Goal: Communication & Community: Answer question/provide support

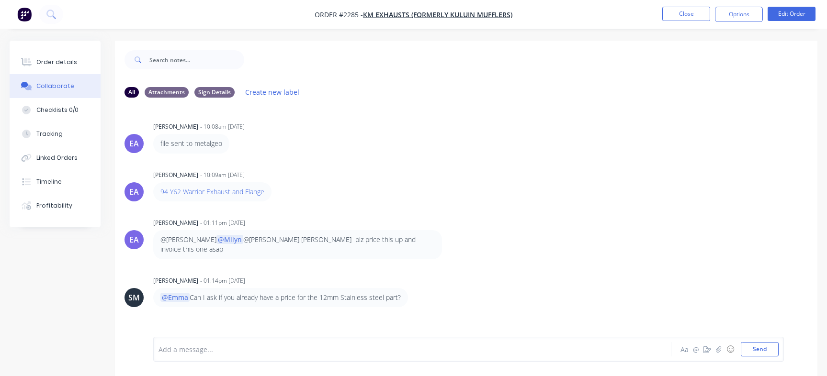
click at [680, 19] on button "Close" at bounding box center [686, 14] width 48 height 14
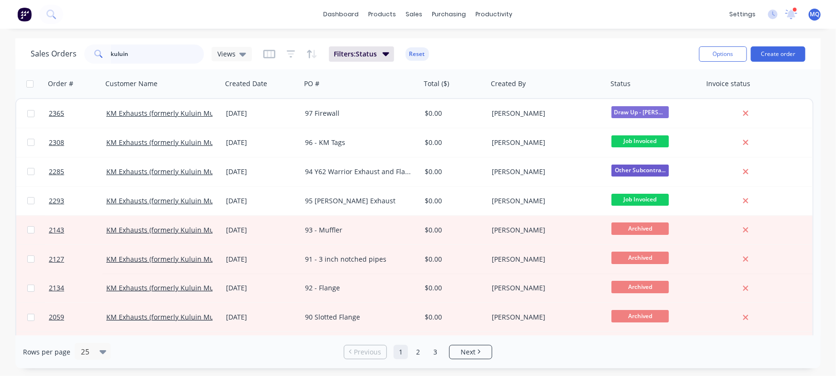
click at [160, 57] on input "kuluin" at bounding box center [157, 54] width 93 height 19
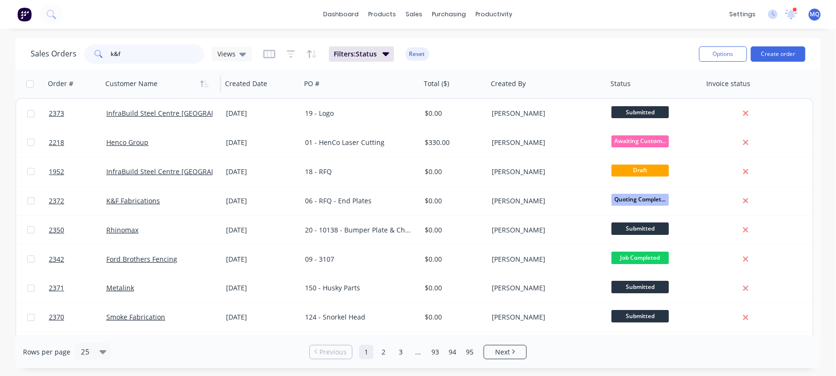
type input "k&f"
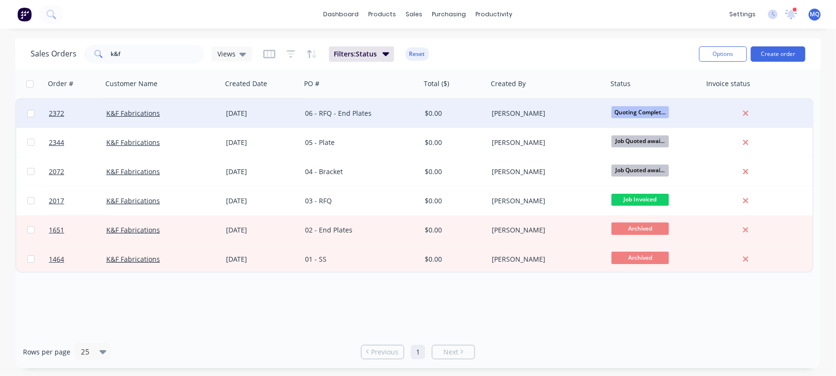
click at [356, 114] on div "06 - RFQ - End Plates" at bounding box center [358, 114] width 106 height 10
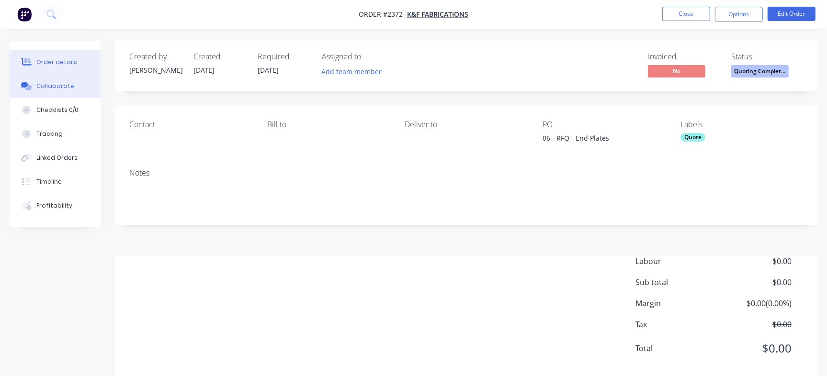
click at [64, 89] on div "Collaborate" at bounding box center [55, 86] width 38 height 9
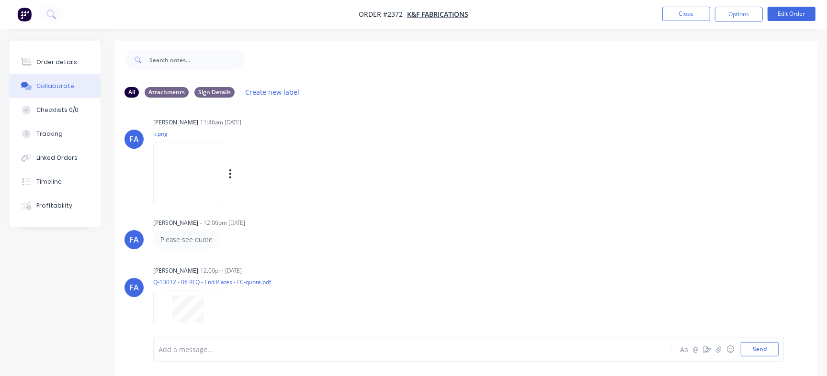
scroll to position [73, 0]
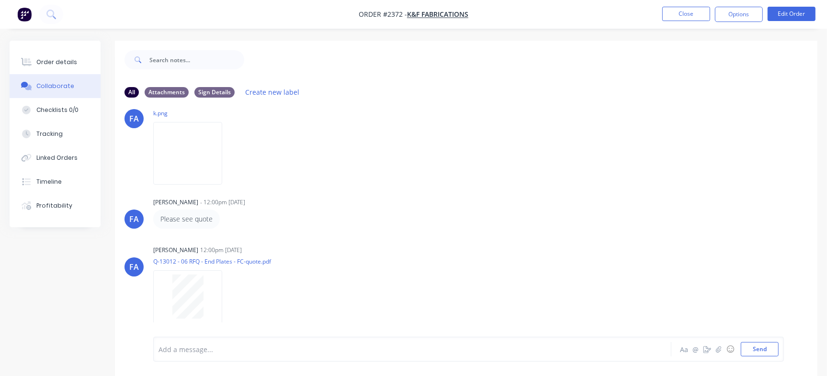
click at [58, 80] on button "Collaborate" at bounding box center [55, 86] width 91 height 24
click at [59, 66] on div "Order details" at bounding box center [56, 62] width 41 height 9
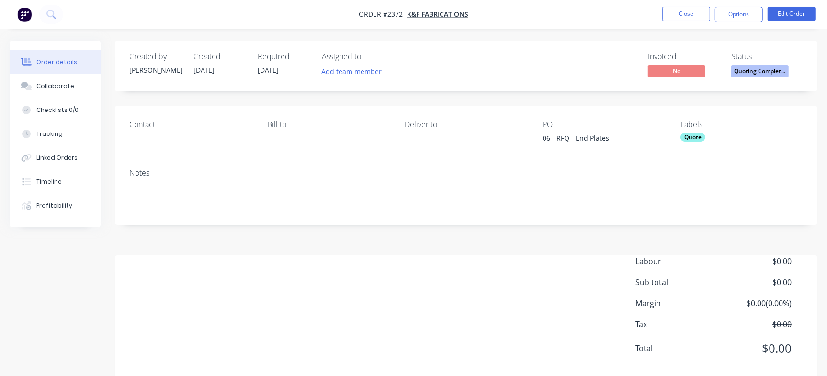
click at [573, 137] on div "06 - RFQ - End Plates" at bounding box center [603, 139] width 120 height 13
drag, startPoint x: 575, startPoint y: 137, endPoint x: 613, endPoint y: 137, distance: 37.9
click at [613, 137] on div "06 - RFQ - End Plates" at bounding box center [603, 139] width 120 height 13
copy div "End Plates"
click at [61, 107] on div "Checklists 0/0" at bounding box center [57, 110] width 42 height 9
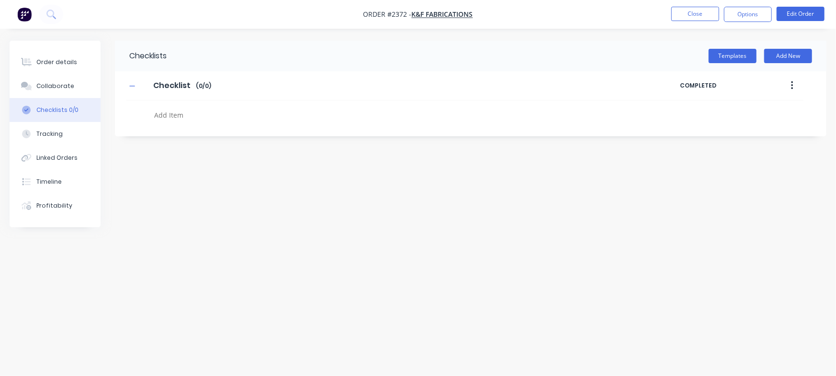
click at [182, 119] on textarea at bounding box center [368, 115] width 436 height 14
paste textarea "QU-1440"
type textarea "x"
type textarea "QU-1440"
type textarea "x"
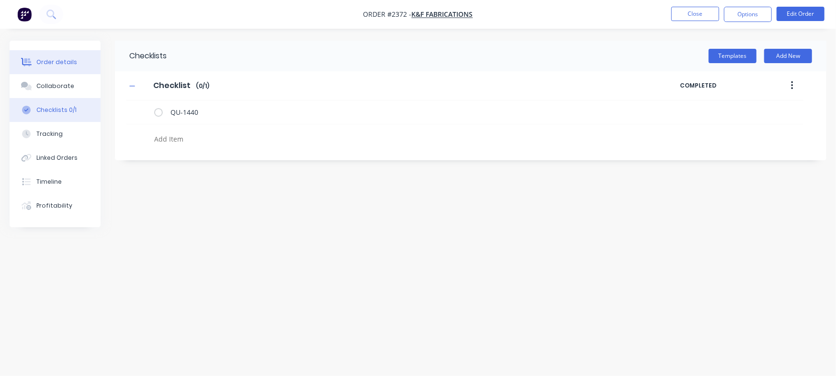
type textarea "x"
click at [77, 59] on button "Order details" at bounding box center [55, 62] width 91 height 24
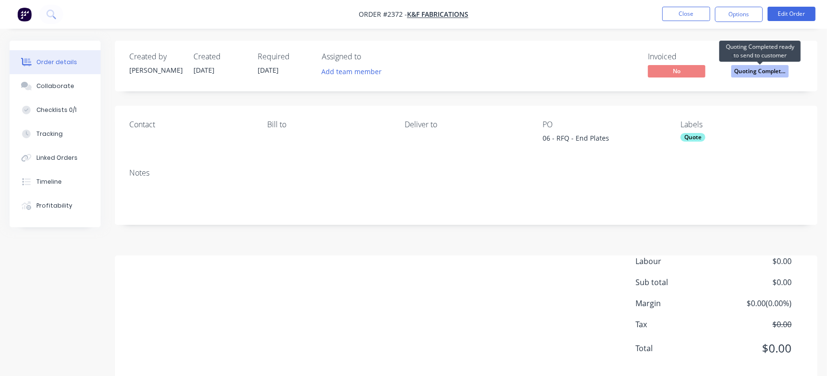
click at [773, 72] on span "Quoting Complet..." at bounding box center [759, 71] width 57 height 12
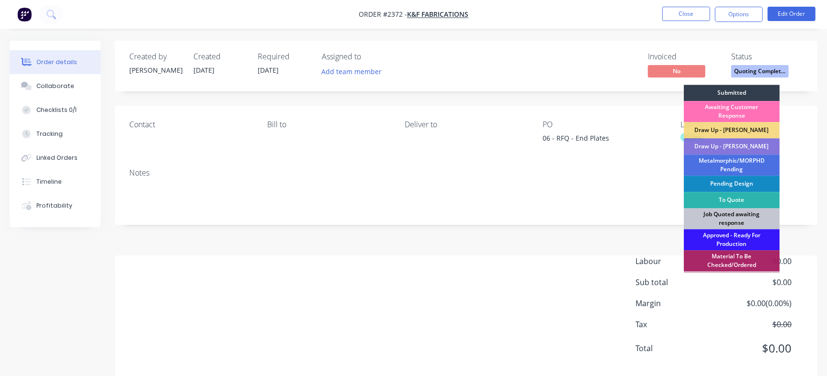
click at [738, 216] on div "Job Quoted awaiting response" at bounding box center [732, 218] width 96 height 21
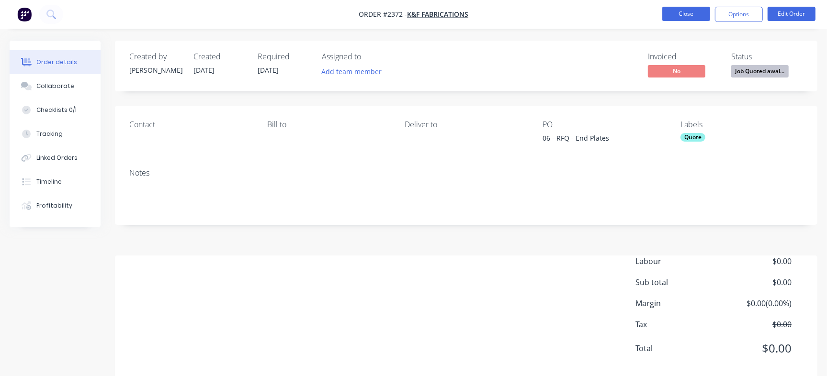
click at [681, 17] on button "Close" at bounding box center [686, 14] width 48 height 14
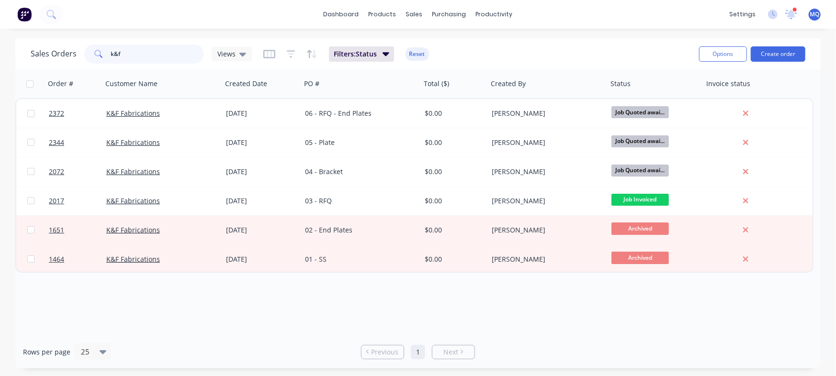
click at [149, 49] on input "k&f" at bounding box center [157, 54] width 93 height 19
type input "k"
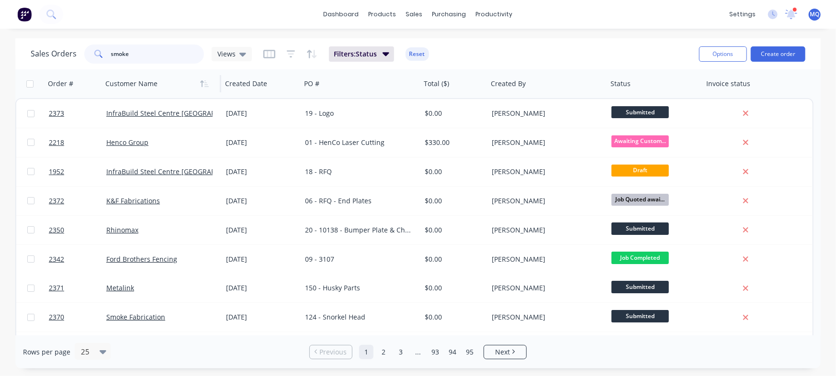
type input "smoke"
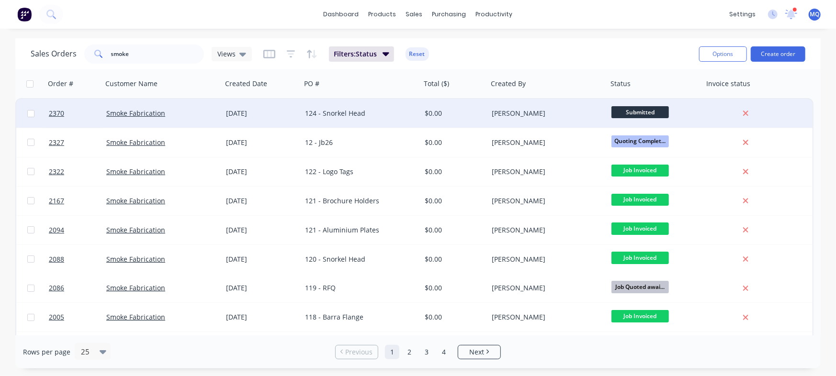
click at [274, 110] on div "[DATE]" at bounding box center [261, 114] width 71 height 10
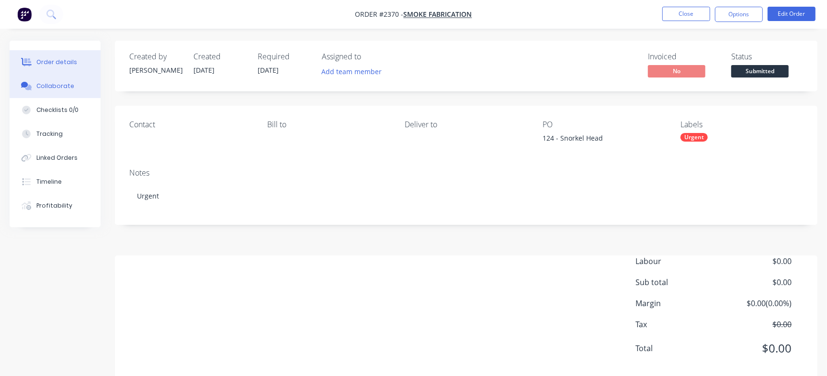
click at [47, 82] on div "Collaborate" at bounding box center [55, 86] width 38 height 9
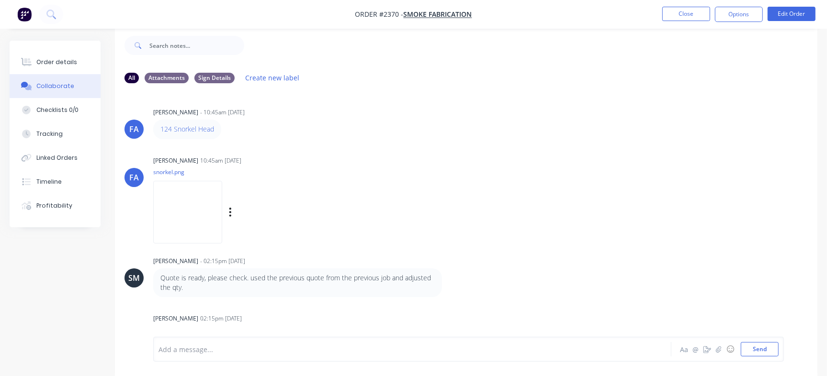
scroll to position [83, 0]
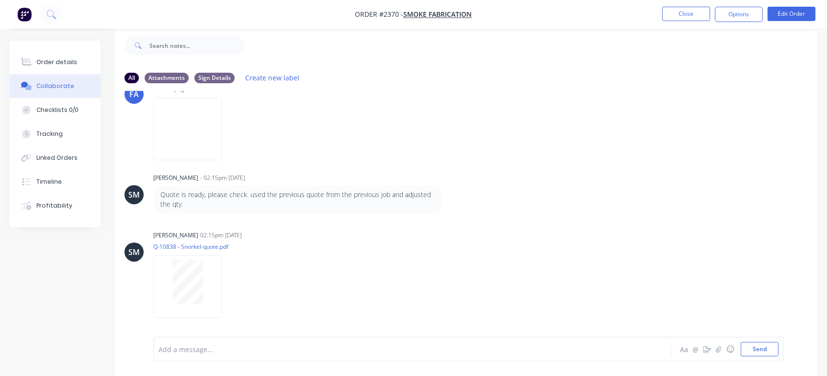
click at [260, 341] on div "Add a message... Aa @ ☺ Send" at bounding box center [468, 349] width 631 height 25
click at [262, 351] on div at bounding box center [391, 350] width 465 height 10
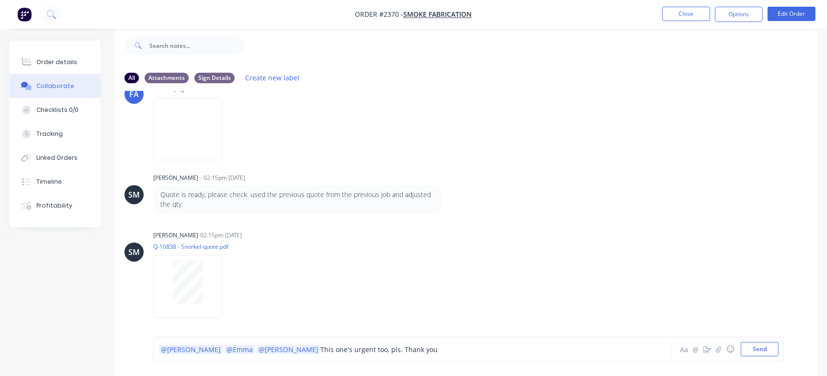
click at [320, 348] on span "This one's urgent too, pls. Thank you" at bounding box center [378, 349] width 117 height 9
click at [767, 348] on button "Send" at bounding box center [760, 349] width 38 height 14
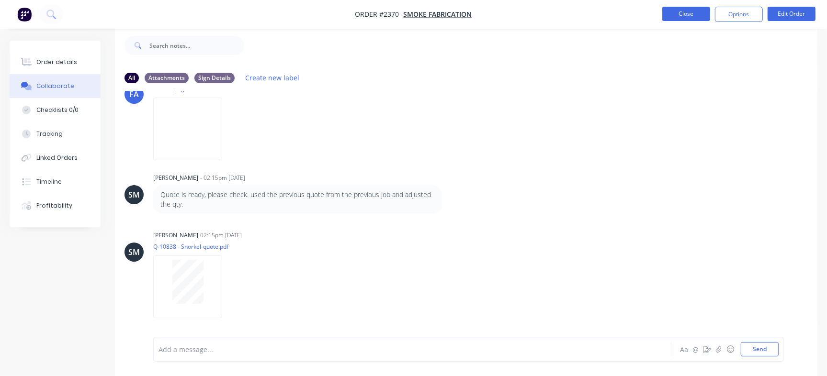
click at [688, 18] on button "Close" at bounding box center [686, 14] width 48 height 14
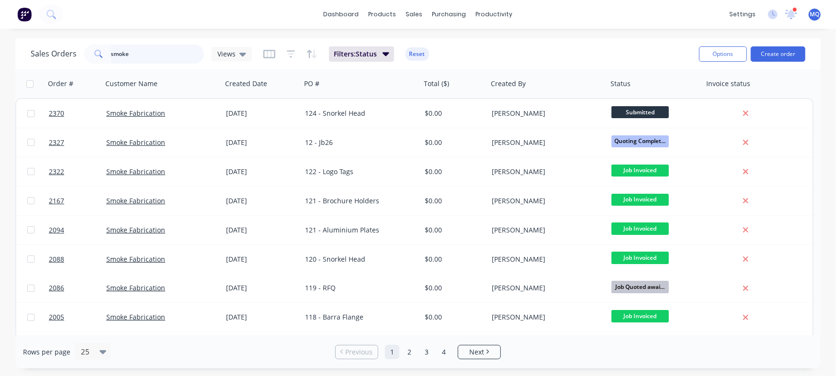
click at [133, 49] on input "smoke" at bounding box center [157, 54] width 93 height 19
type input "metalink"
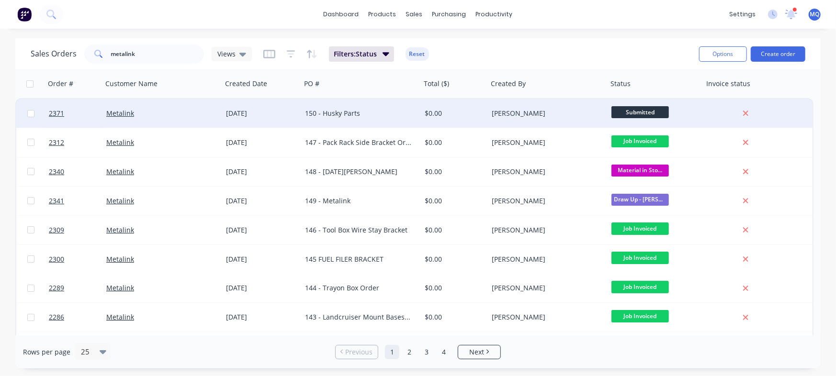
click at [366, 105] on div "150 - Husky Parts" at bounding box center [361, 113] width 120 height 29
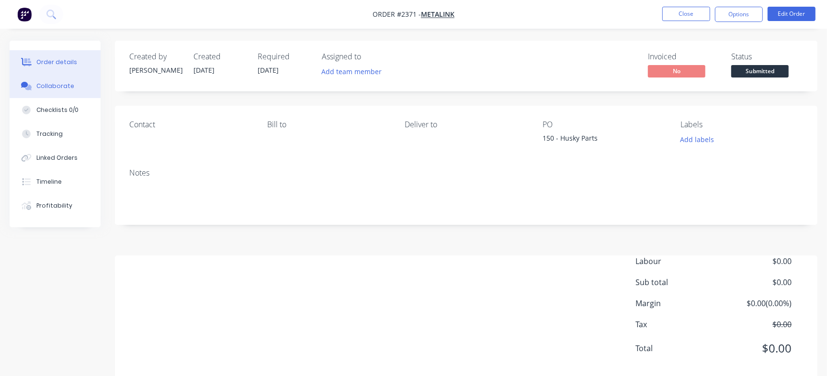
click at [55, 86] on div "Collaborate" at bounding box center [55, 86] width 38 height 9
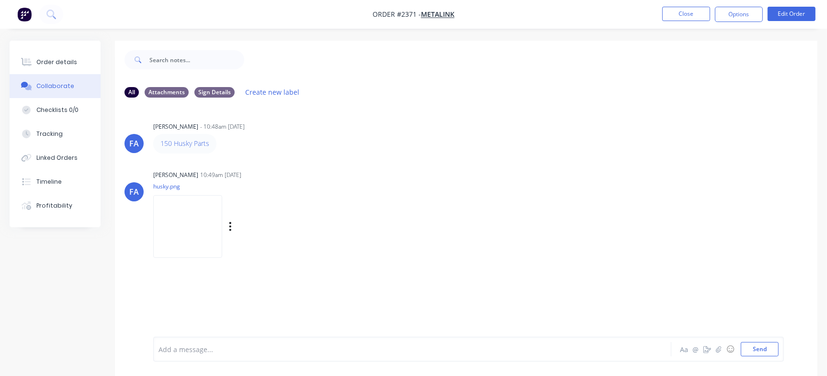
click at [216, 222] on img at bounding box center [187, 226] width 69 height 63
click at [70, 61] on div "Order details" at bounding box center [56, 62] width 41 height 9
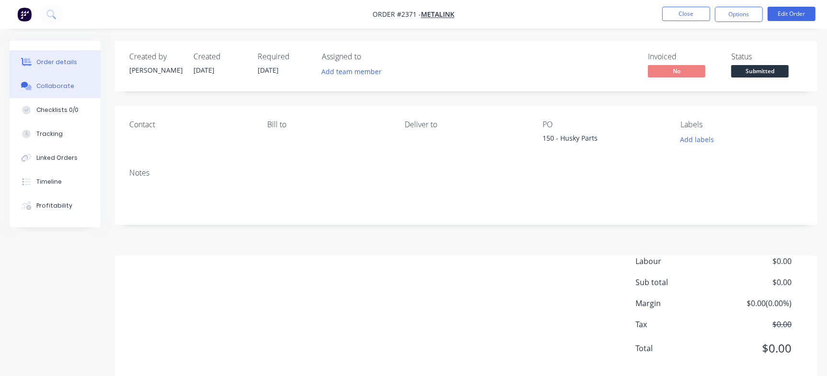
click at [91, 91] on button "Collaborate" at bounding box center [55, 86] width 91 height 24
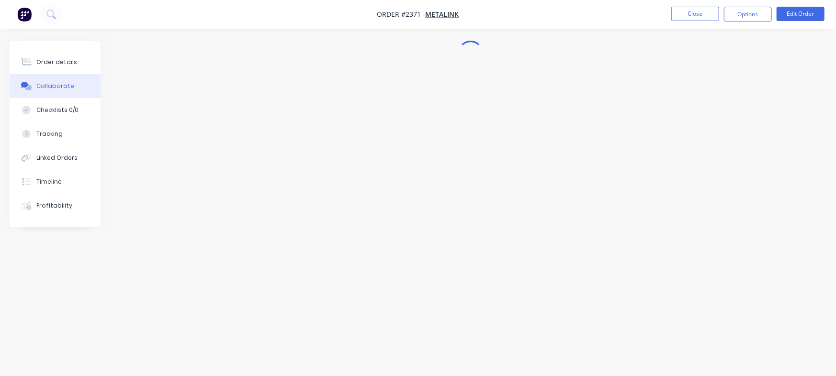
click at [80, 87] on button "Collaborate" at bounding box center [55, 86] width 91 height 24
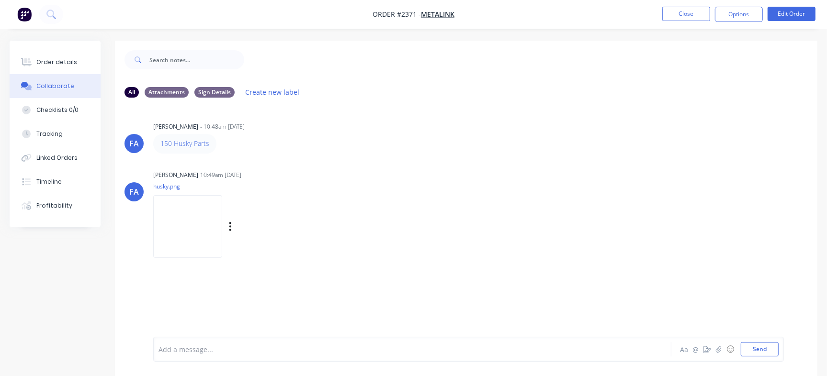
click at [220, 215] on img at bounding box center [187, 226] width 69 height 63
click at [52, 50] on button "Order details" at bounding box center [55, 62] width 91 height 24
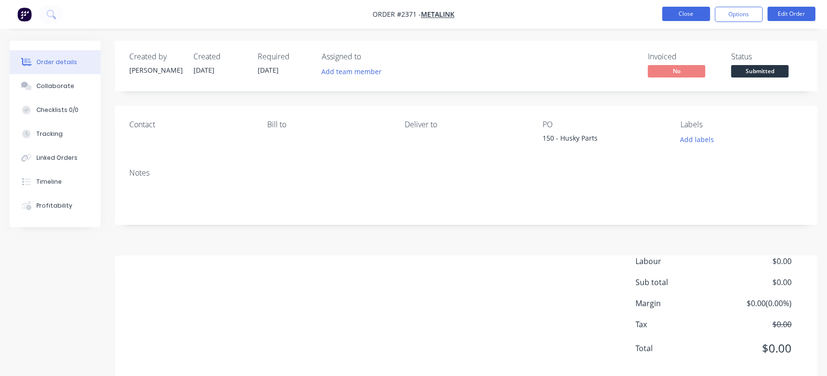
click at [677, 12] on button "Close" at bounding box center [686, 14] width 48 height 14
